Goal: Navigation & Orientation: Find specific page/section

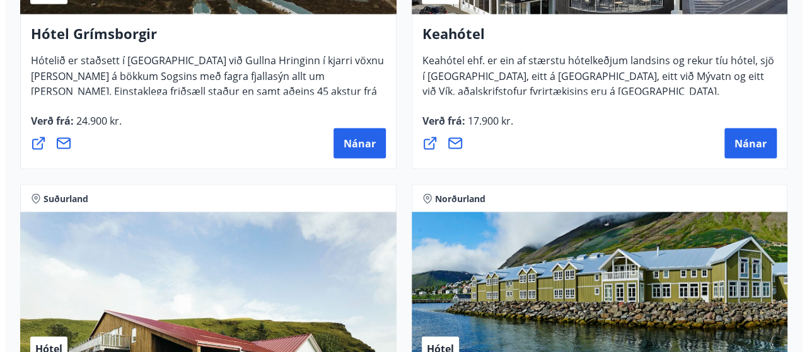
scroll to position [994, 0]
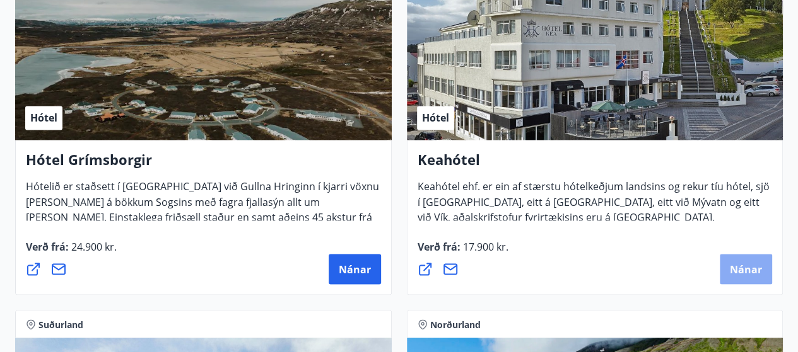
click at [740, 262] on span "Nánar" at bounding box center [746, 269] width 32 height 14
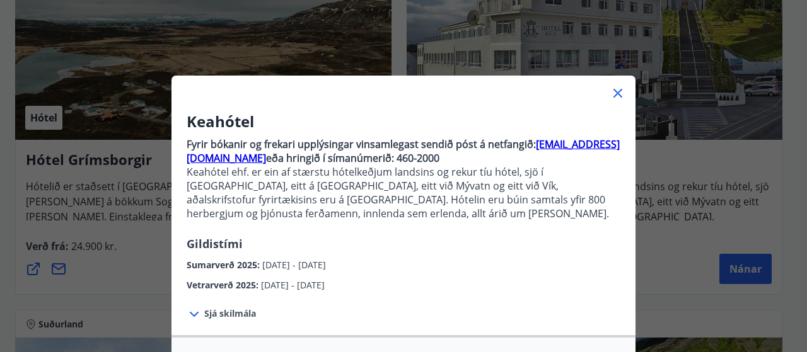
click at [195, 315] on icon at bounding box center [194, 314] width 15 height 15
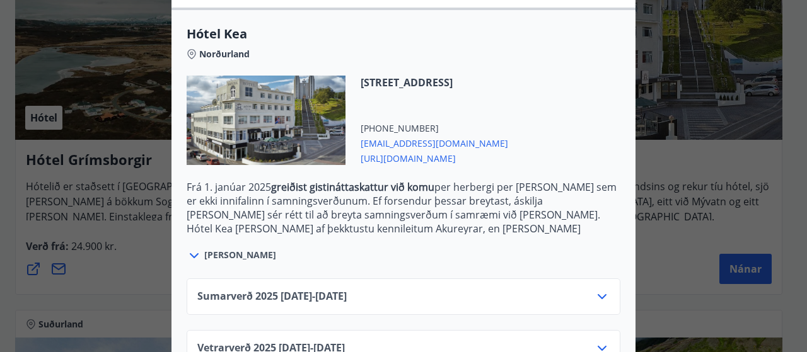
scroll to position [479, 0]
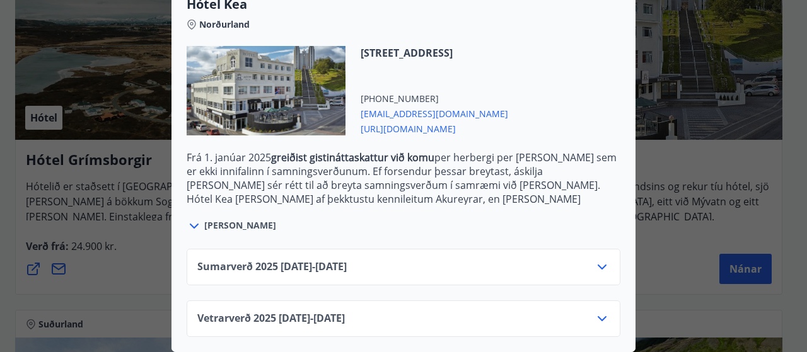
click at [598, 265] on icon at bounding box center [602, 267] width 9 height 5
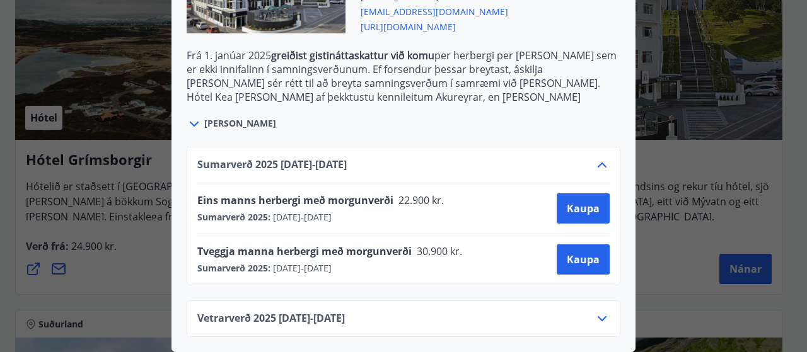
scroll to position [581, 0]
click at [598, 317] on icon at bounding box center [602, 319] width 9 height 5
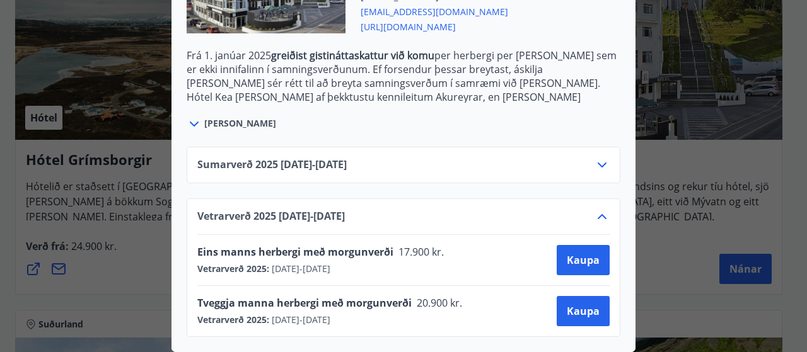
click at [598, 163] on icon at bounding box center [602, 165] width 9 height 5
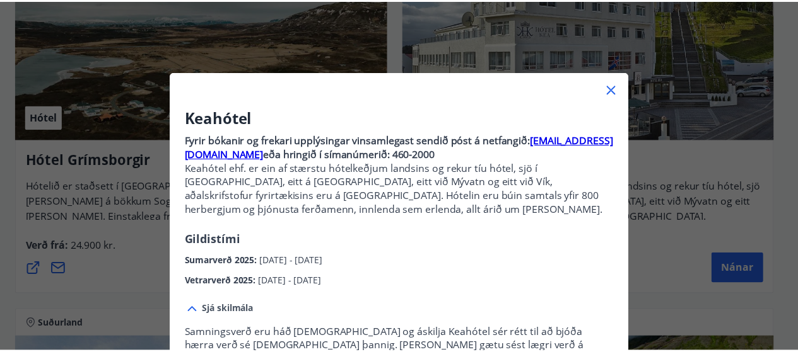
scroll to position [0, 0]
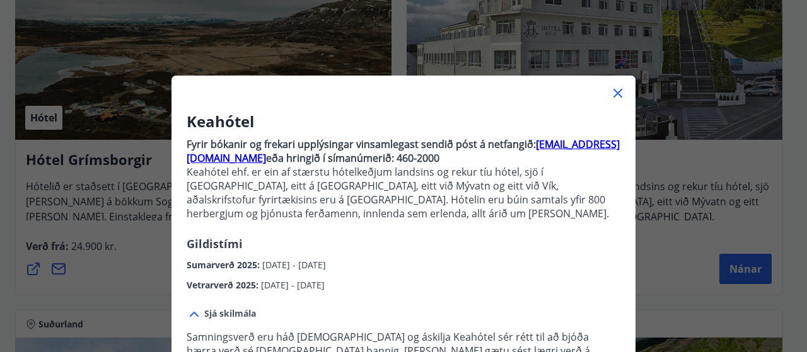
click at [614, 93] on icon at bounding box center [617, 93] width 15 height 15
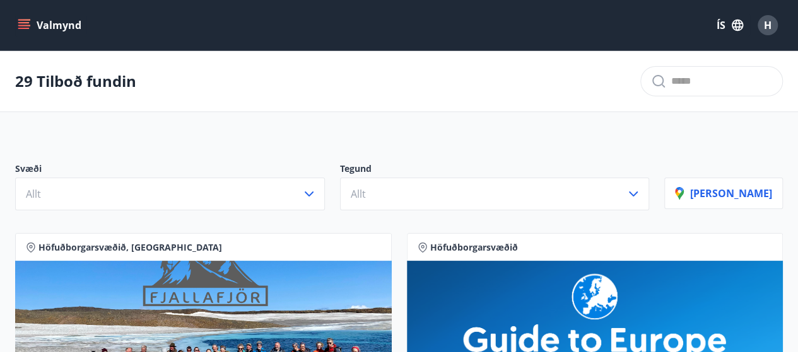
click at [20, 26] on icon "menu" at bounding box center [24, 25] width 13 height 13
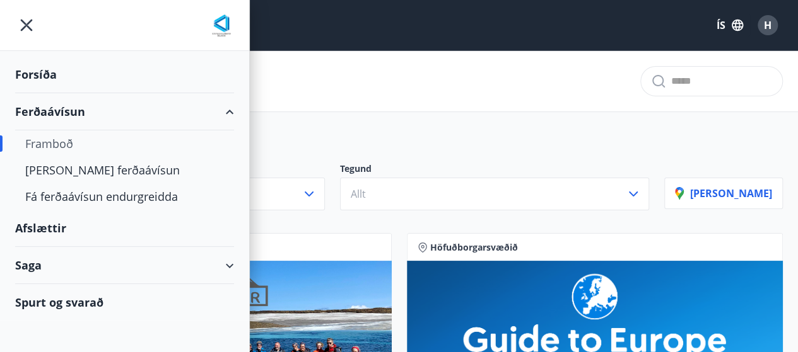
click at [37, 226] on div "Afslættir" at bounding box center [124, 228] width 219 height 37
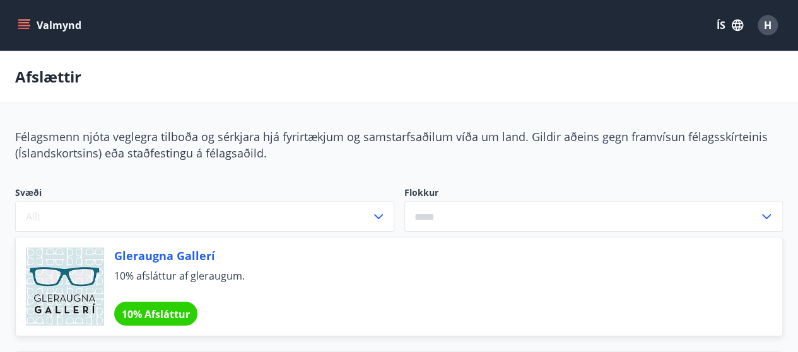
click at [767, 21] on span "H" at bounding box center [768, 25] width 8 height 14
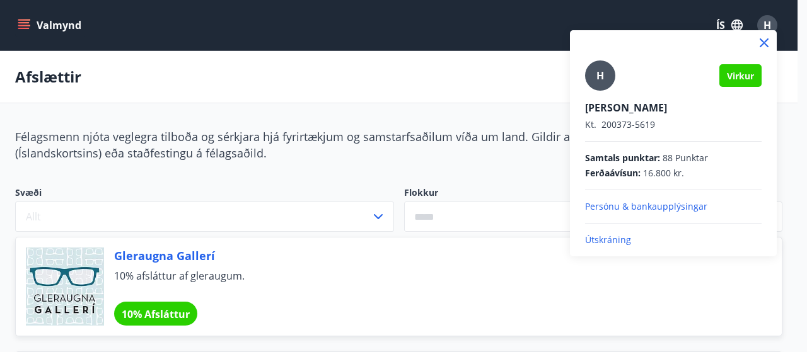
click at [600, 241] on p "Útskráning" at bounding box center [673, 240] width 177 height 13
